Goal: Information Seeking & Learning: Learn about a topic

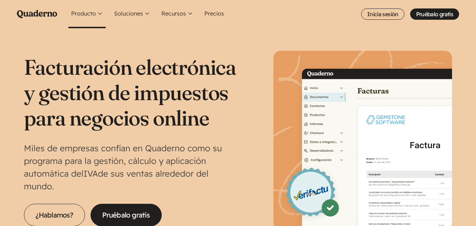
click at [90, 16] on button "Producto" at bounding box center [86, 14] width 37 height 28
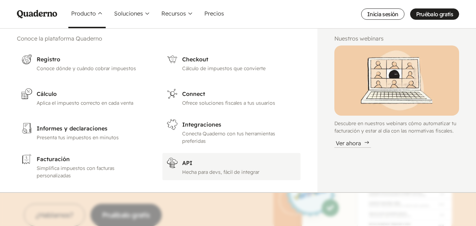
click at [228, 175] on p "Hecha para devs, fácil de integrar" at bounding box center [239, 171] width 114 height 7
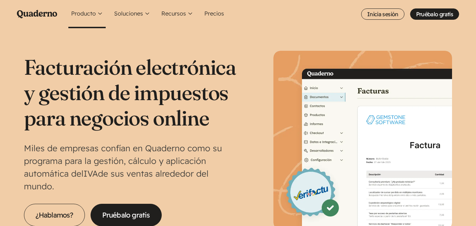
click at [99, 11] on button "Producto" at bounding box center [86, 14] width 37 height 28
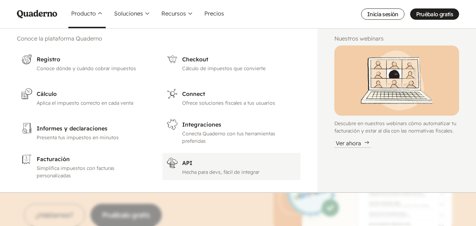
click at [187, 165] on h3 "API" at bounding box center [239, 162] width 114 height 8
